Goal: Task Accomplishment & Management: Complete application form

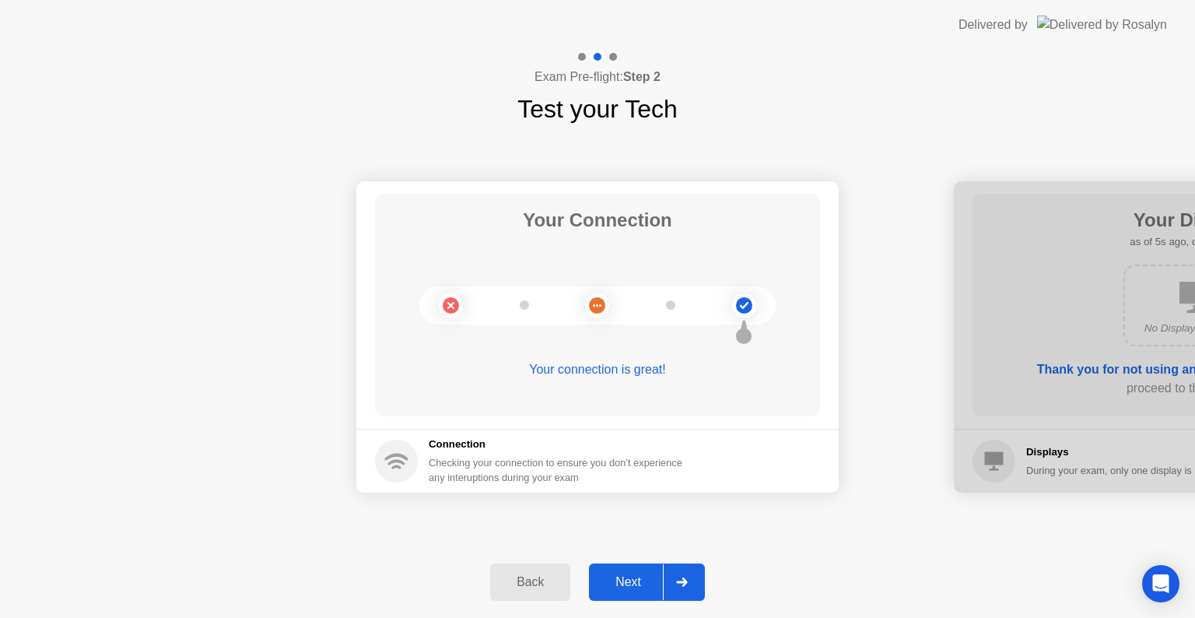
click at [663, 575] on div "Next" at bounding box center [628, 582] width 69 height 14
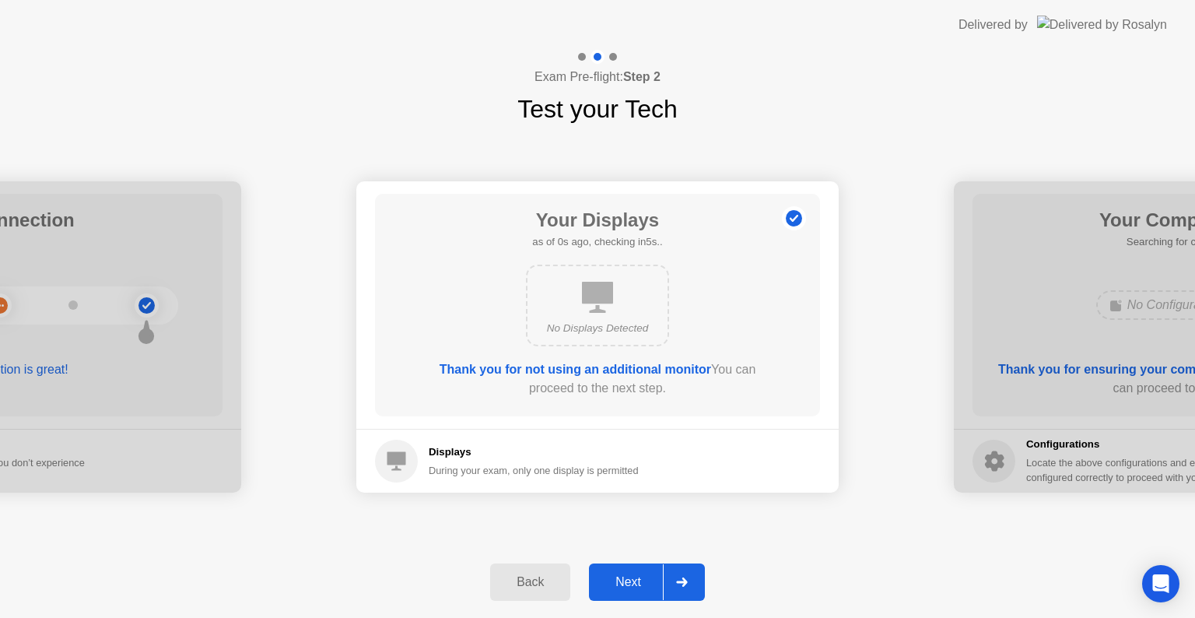
click at [663, 574] on div at bounding box center [681, 582] width 37 height 36
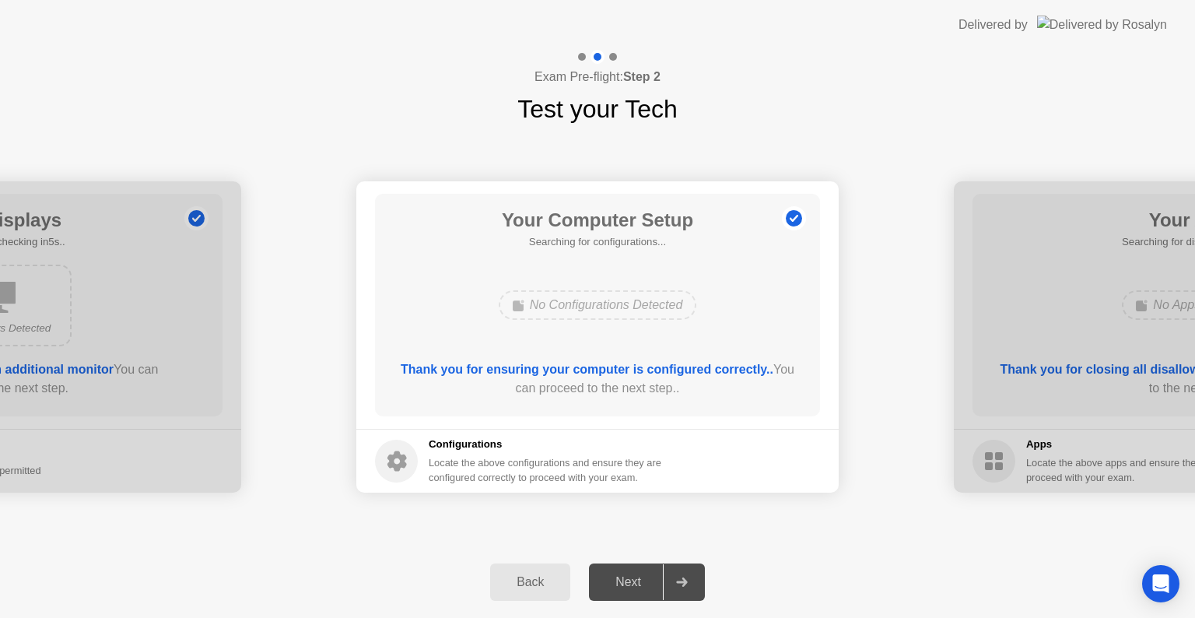
click at [664, 574] on div at bounding box center [681, 582] width 37 height 36
click at [637, 581] on div "Next" at bounding box center [628, 582] width 69 height 14
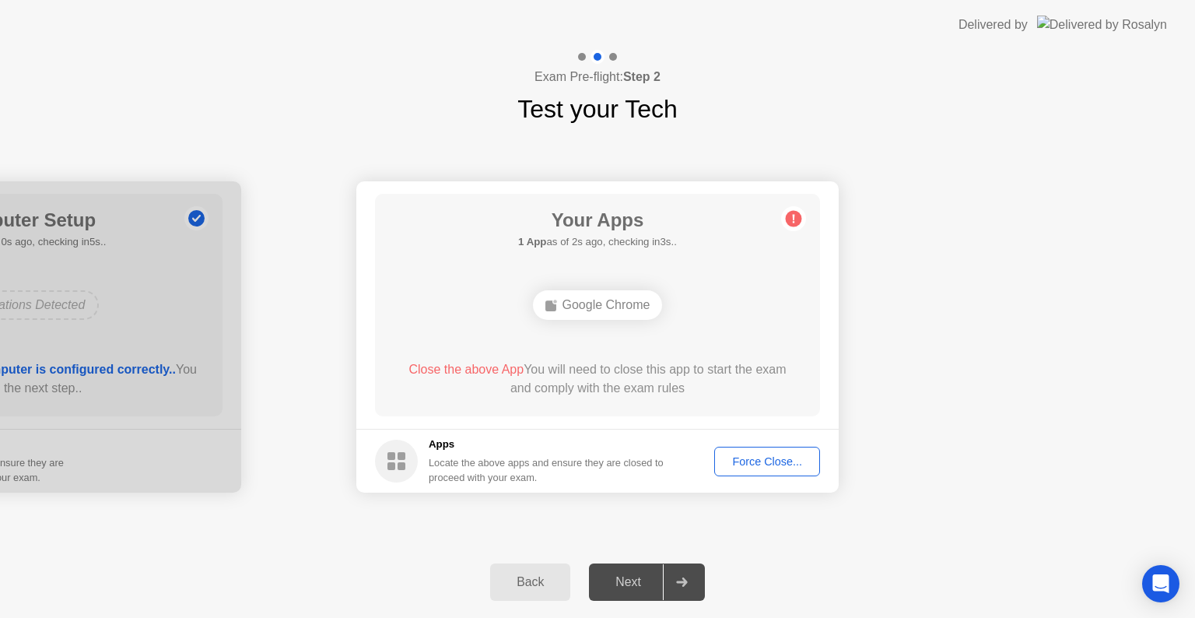
click at [792, 445] on footer "Apps Locate the above apps and ensure they are closed to proceed with your exam…" at bounding box center [597, 461] width 483 height 64
click at [778, 463] on div "Force Close..." at bounding box center [767, 461] width 95 height 12
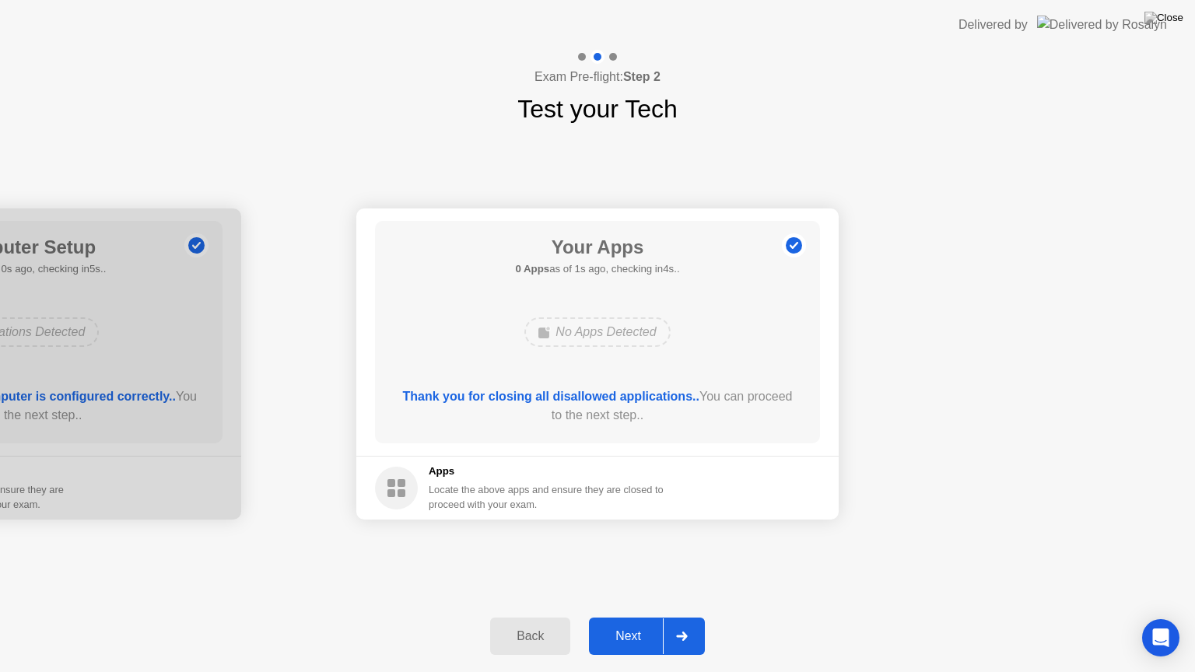
click at [662, 617] on button "Next" at bounding box center [647, 636] width 116 height 37
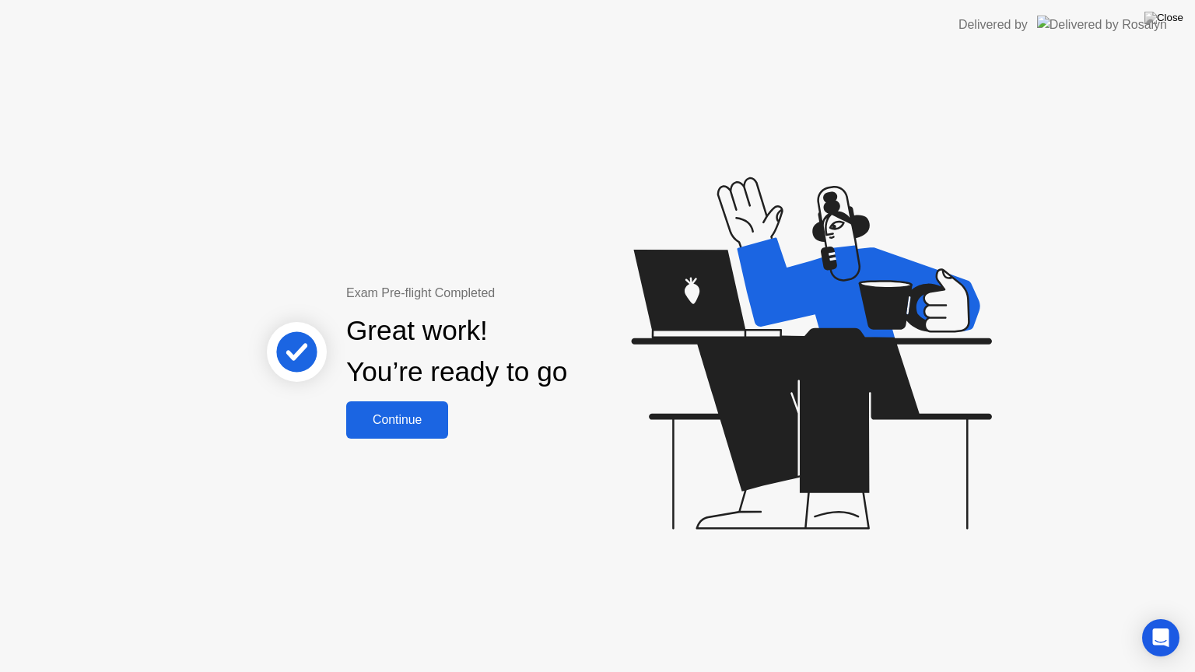
click at [371, 435] on button "Continue" at bounding box center [397, 420] width 102 height 37
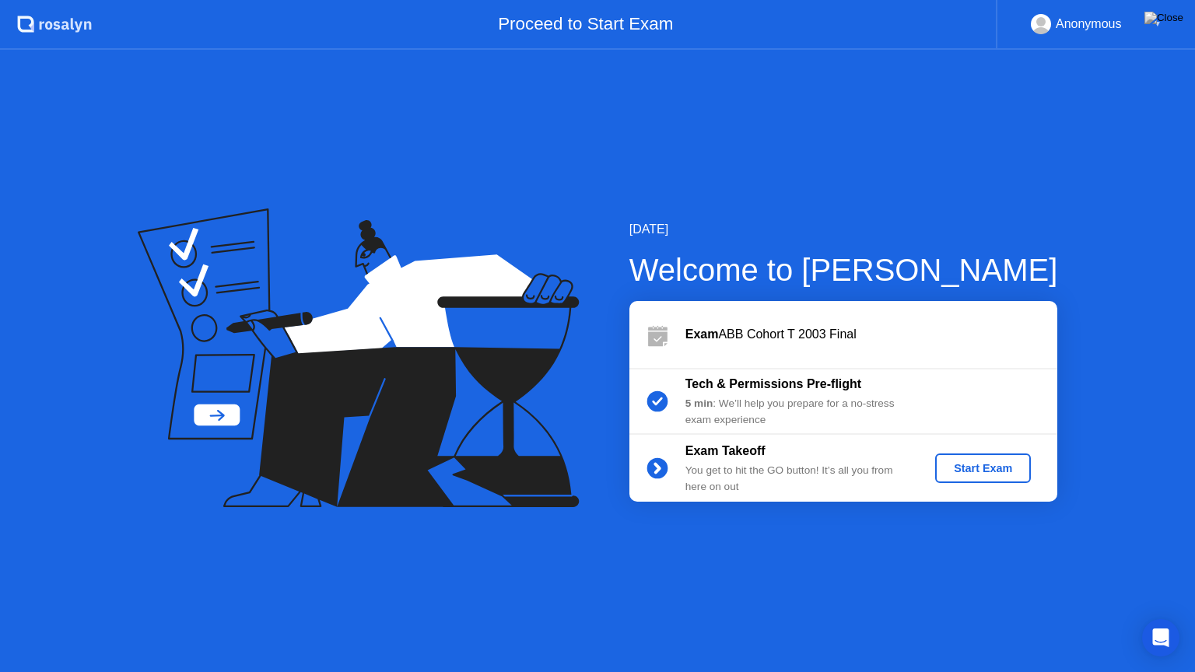
click at [981, 473] on div "Start Exam" at bounding box center [983, 468] width 83 height 12
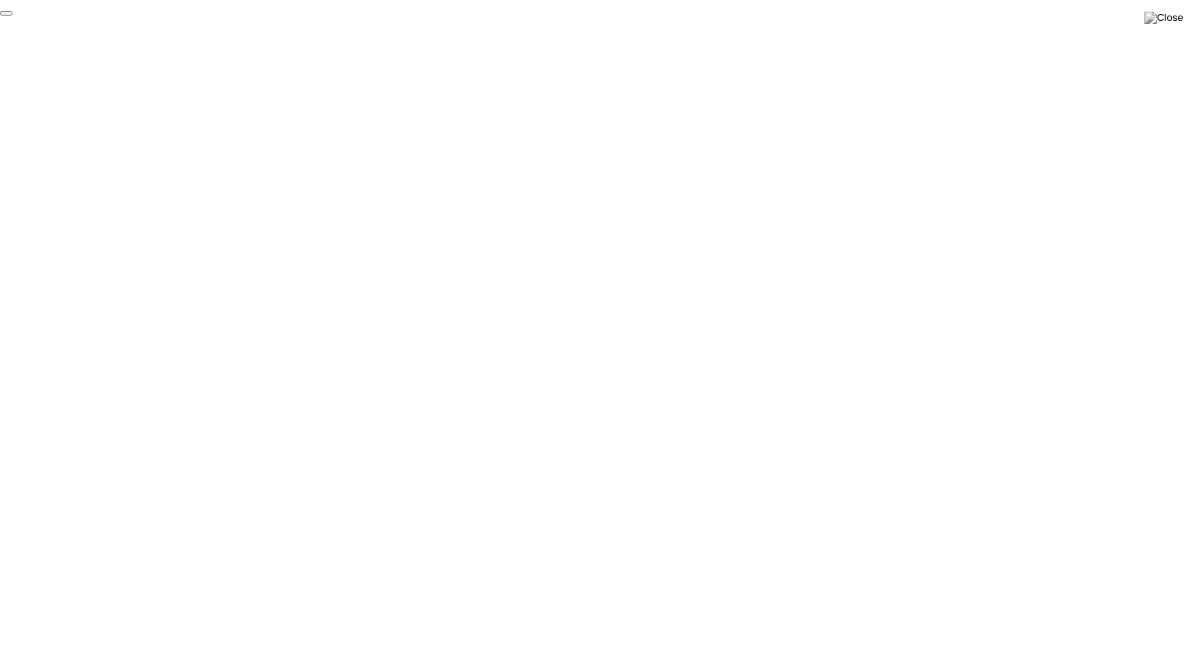
click div "End Proctoring Session"
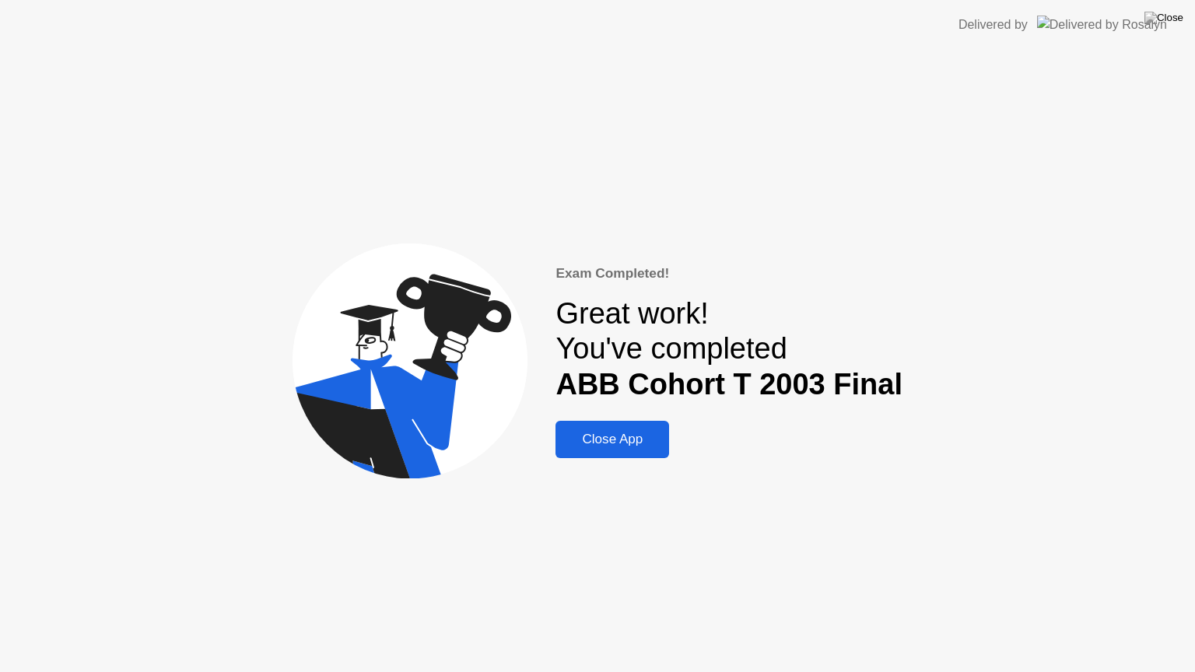
drag, startPoint x: 628, startPoint y: 458, endPoint x: 637, endPoint y: 436, distance: 23.7
click at [629, 458] on button "Close App" at bounding box center [613, 439] width 114 height 37
